Goal: Task Accomplishment & Management: Complete application form

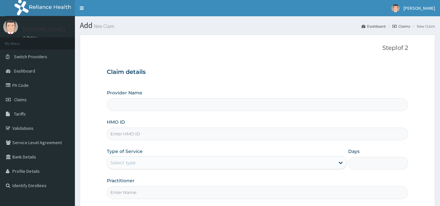
click at [222, 139] on input "HMO ID" at bounding box center [257, 134] width 301 height 13
paste input "AEG/10007/A"
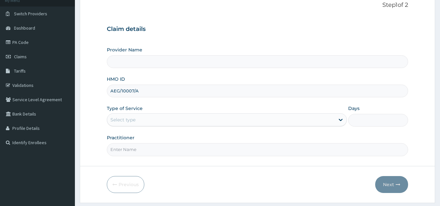
scroll to position [62, 0]
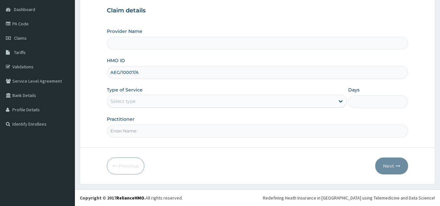
type input "AEG/10007/A"
click at [186, 117] on div "Practitioner" at bounding box center [257, 126] width 301 height 21
click at [263, 150] on form "Step 1 of 2 Claim details Provider Name HMO ID AEG/10007/A Type of Service Use …" at bounding box center [257, 79] width 355 height 212
type input "1"
click at [217, 132] on input "Practitioner" at bounding box center [257, 131] width 301 height 13
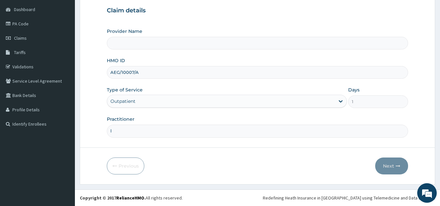
type input "lo"
type input "Reliance Family Clinics (RFC) - [GEOGRAPHIC_DATA]"
type input "locum"
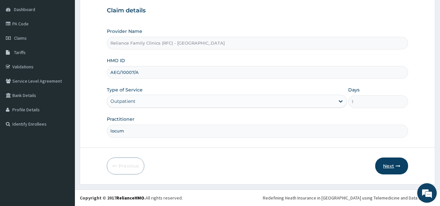
click at [392, 161] on button "Next" at bounding box center [391, 166] width 33 height 17
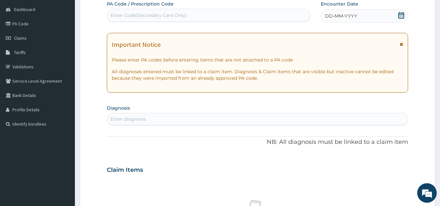
click at [345, 21] on div "DD-MM-YYYY" at bounding box center [364, 15] width 87 height 13
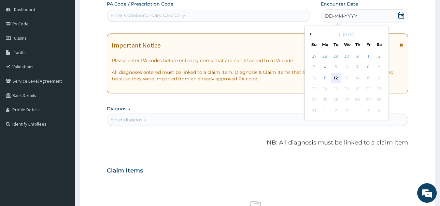
click at [336, 78] on div "12" at bounding box center [336, 78] width 10 height 10
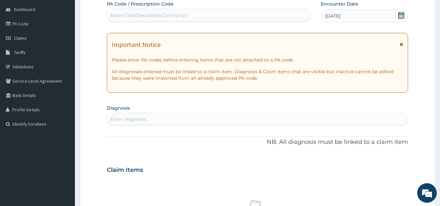
scroll to position [0, 0]
type input "[MEDICAL_DATA] me"
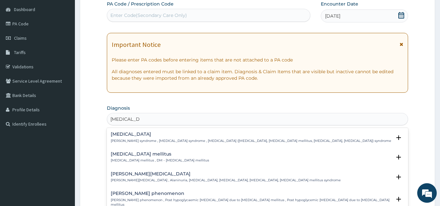
click at [165, 157] on h4 "[MEDICAL_DATA] mellitus" at bounding box center [160, 154] width 98 height 5
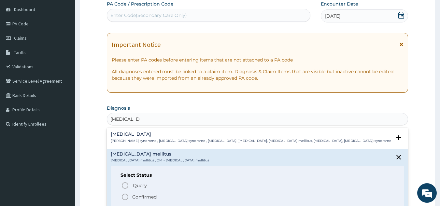
click at [157, 197] on span "Confirmed" at bounding box center [257, 197] width 273 height 8
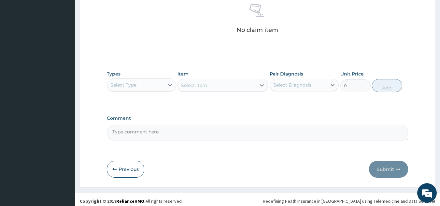
scroll to position [263, 0]
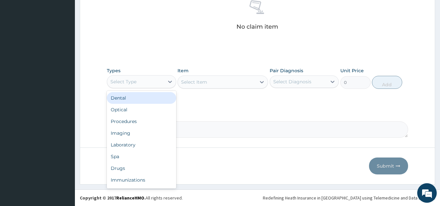
click at [153, 118] on div "Procedures" at bounding box center [141, 122] width 69 height 12
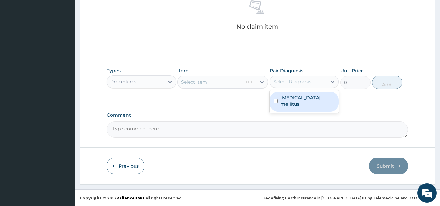
click at [306, 100] on label "[MEDICAL_DATA] mellitus" at bounding box center [307, 100] width 55 height 13
checkbox input "true"
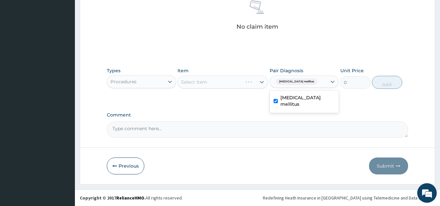
click at [222, 82] on div "Select Item" at bounding box center [222, 82] width 90 height 13
click at [231, 86] on div "Select Item" at bounding box center [222, 82] width 90 height 13
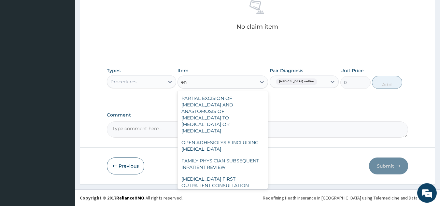
type input "e"
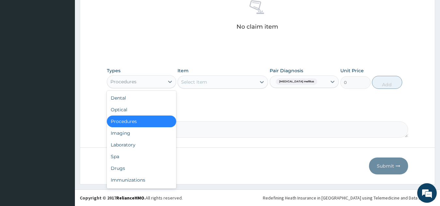
click at [141, 168] on div "Drugs" at bounding box center [141, 168] width 69 height 12
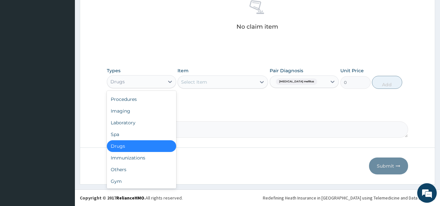
scroll to position [0, 0]
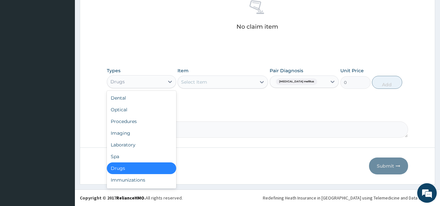
click at [141, 141] on div "Laboratory" at bounding box center [141, 145] width 69 height 12
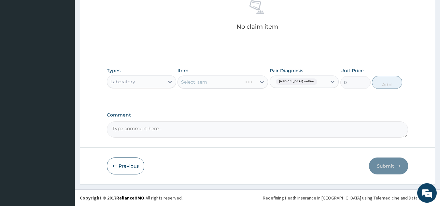
click at [207, 79] on div "Select Item" at bounding box center [222, 82] width 90 height 13
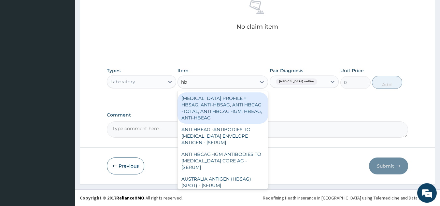
type input "hba"
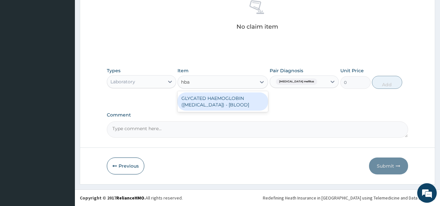
click at [239, 100] on div "GLYCATED HAEMOGLOBIN ([MEDICAL_DATA]) - [BLOOD]" at bounding box center [222, 101] width 90 height 18
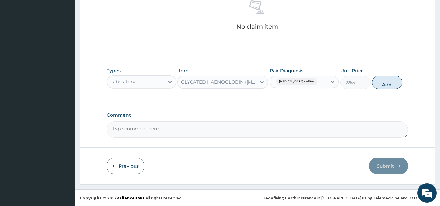
click at [388, 86] on button "Add" at bounding box center [387, 82] width 30 height 13
type input "0"
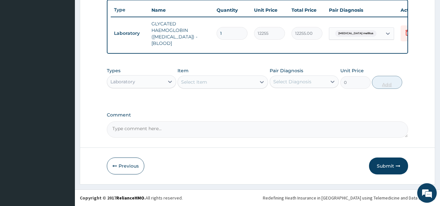
scroll to position [241, 0]
